Goal: Information Seeking & Learning: Learn about a topic

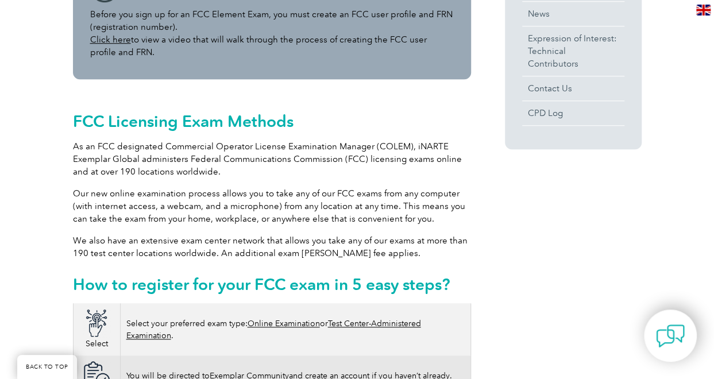
scroll to position [486, 0]
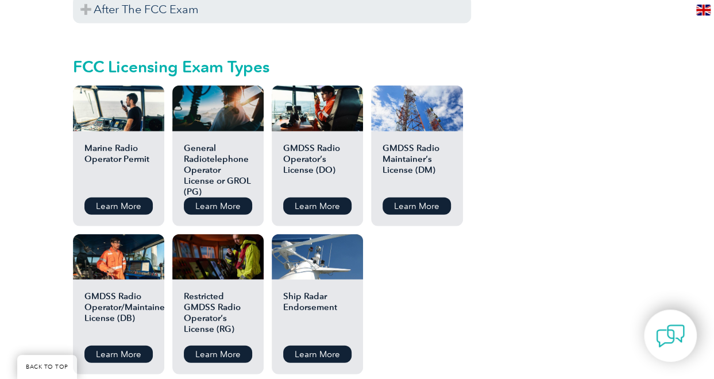
scroll to position [1345, 0]
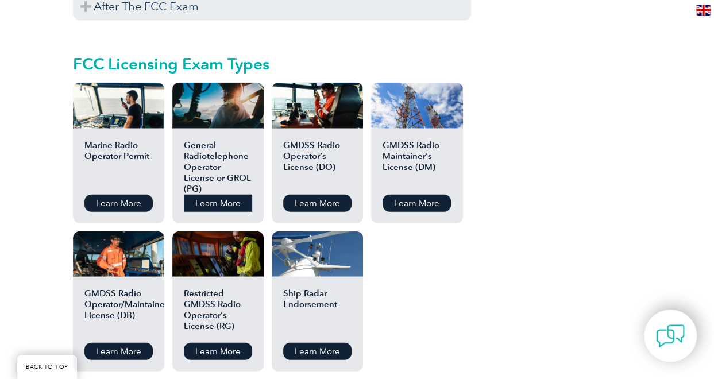
click at [188, 195] on link "Learn More" at bounding box center [218, 203] width 68 height 17
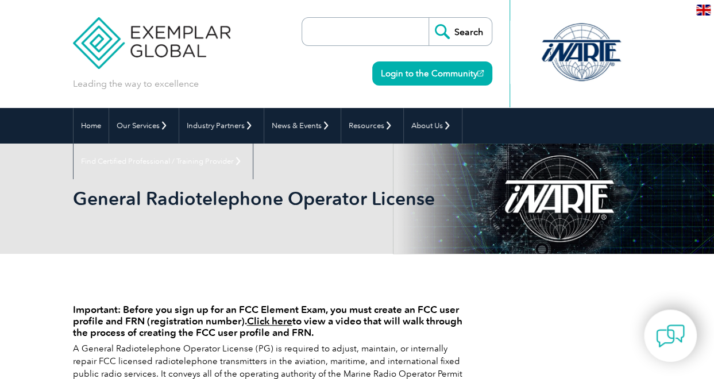
click at [704, 11] on img at bounding box center [703, 10] width 14 height 11
